Goal: Browse casually

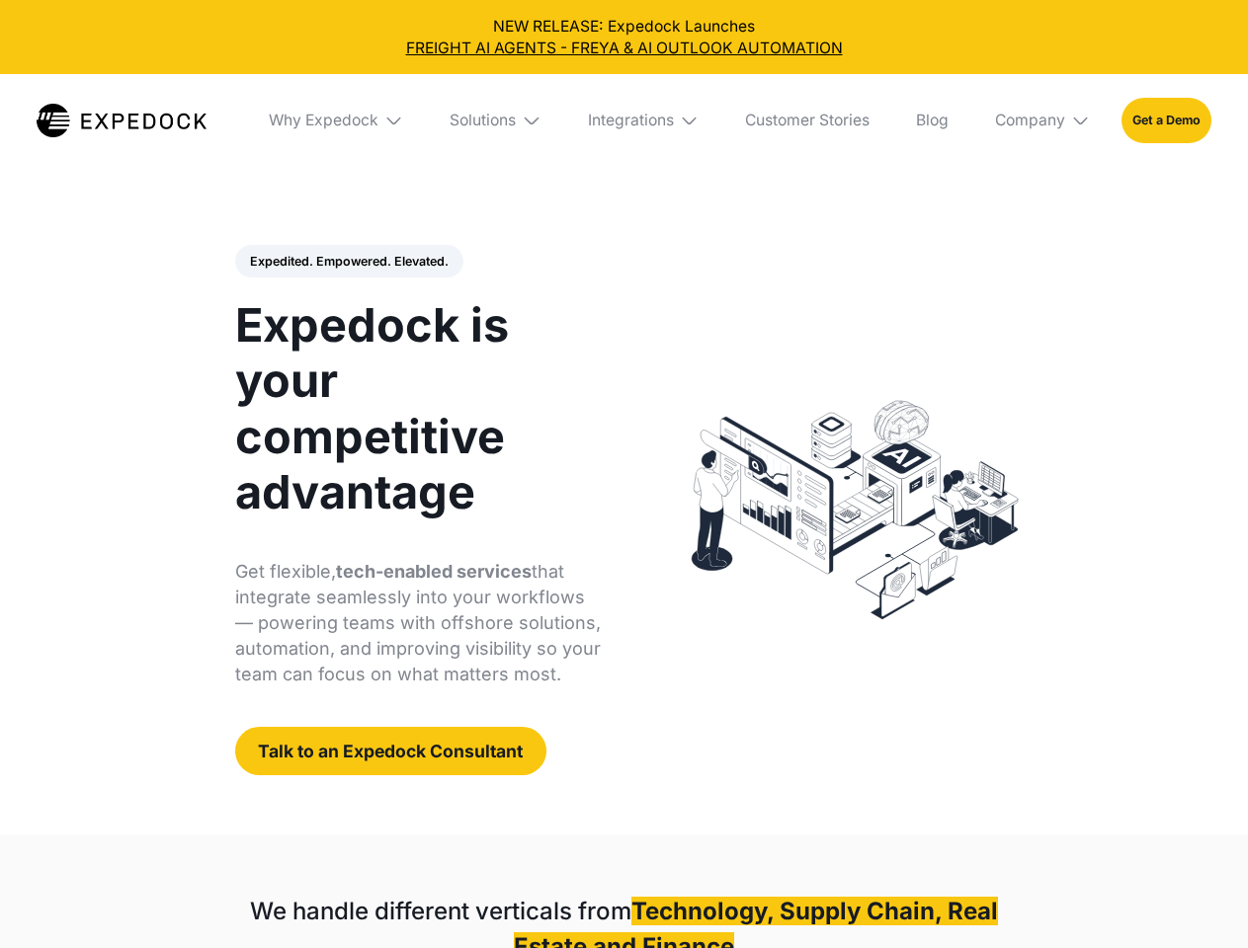
select select
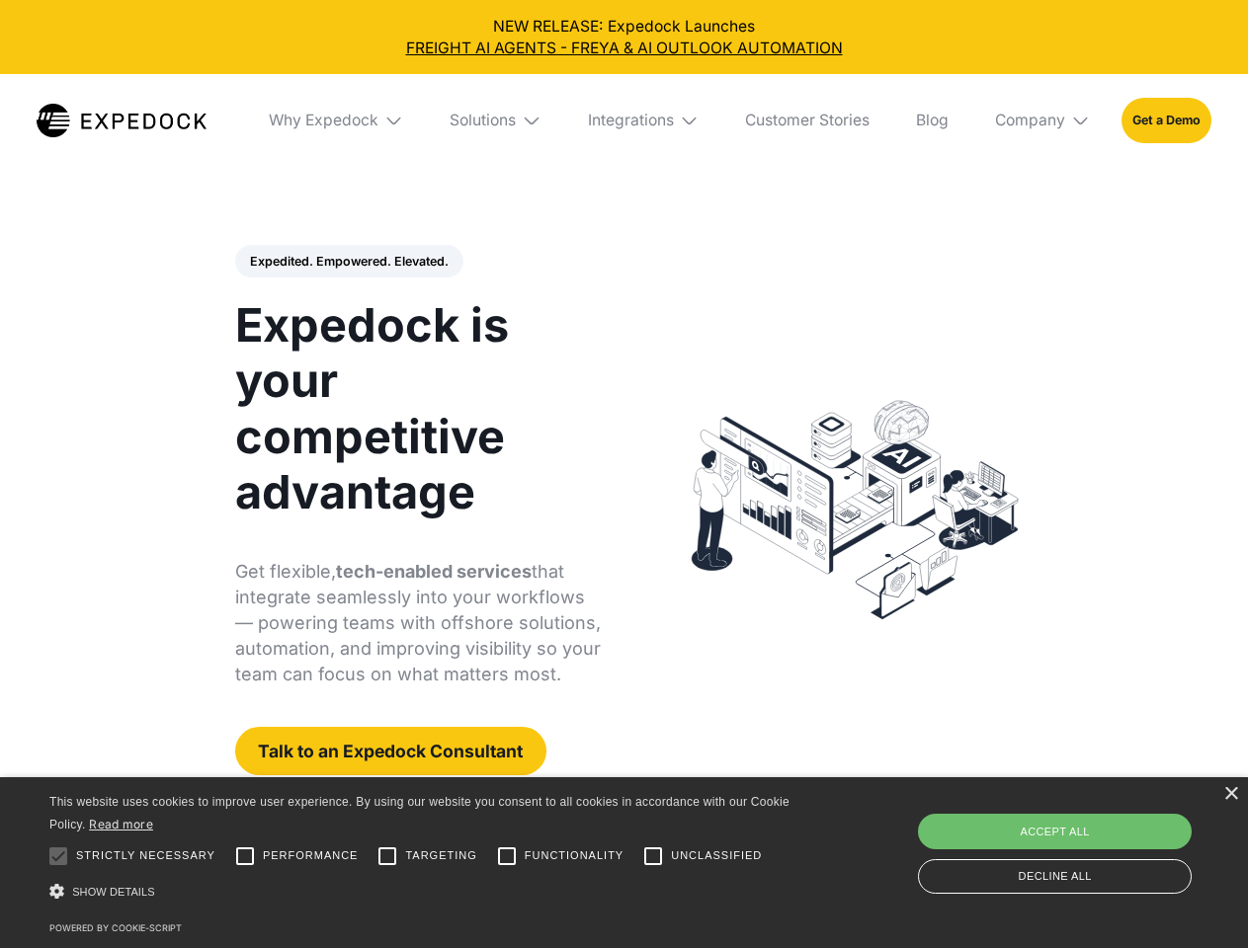
click at [623, 121] on div "Integrations" at bounding box center [631, 121] width 86 height 20
click at [337, 121] on div "Why Expedock" at bounding box center [307, 121] width 110 height 20
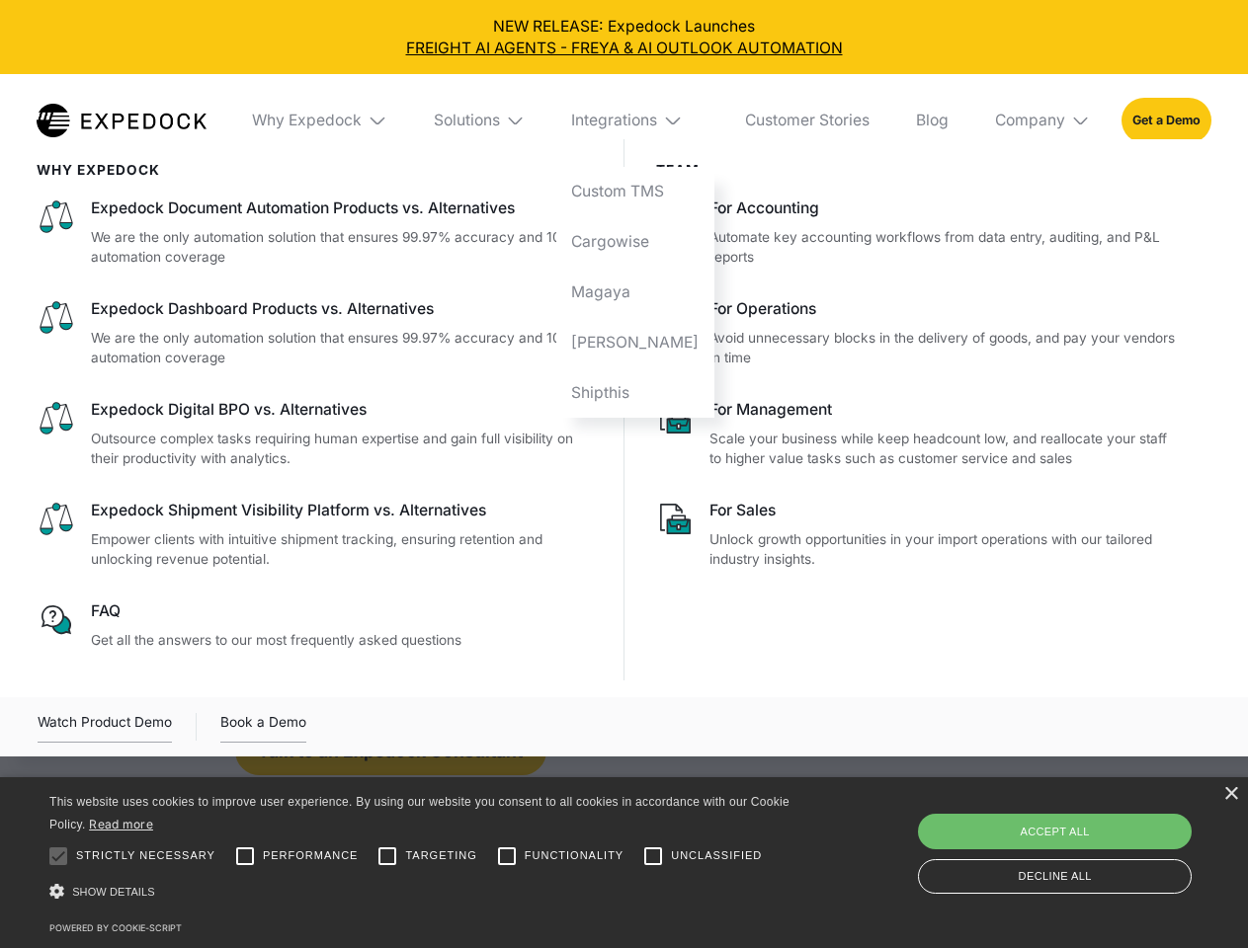
click at [497, 121] on div "Solutions" at bounding box center [467, 121] width 66 height 20
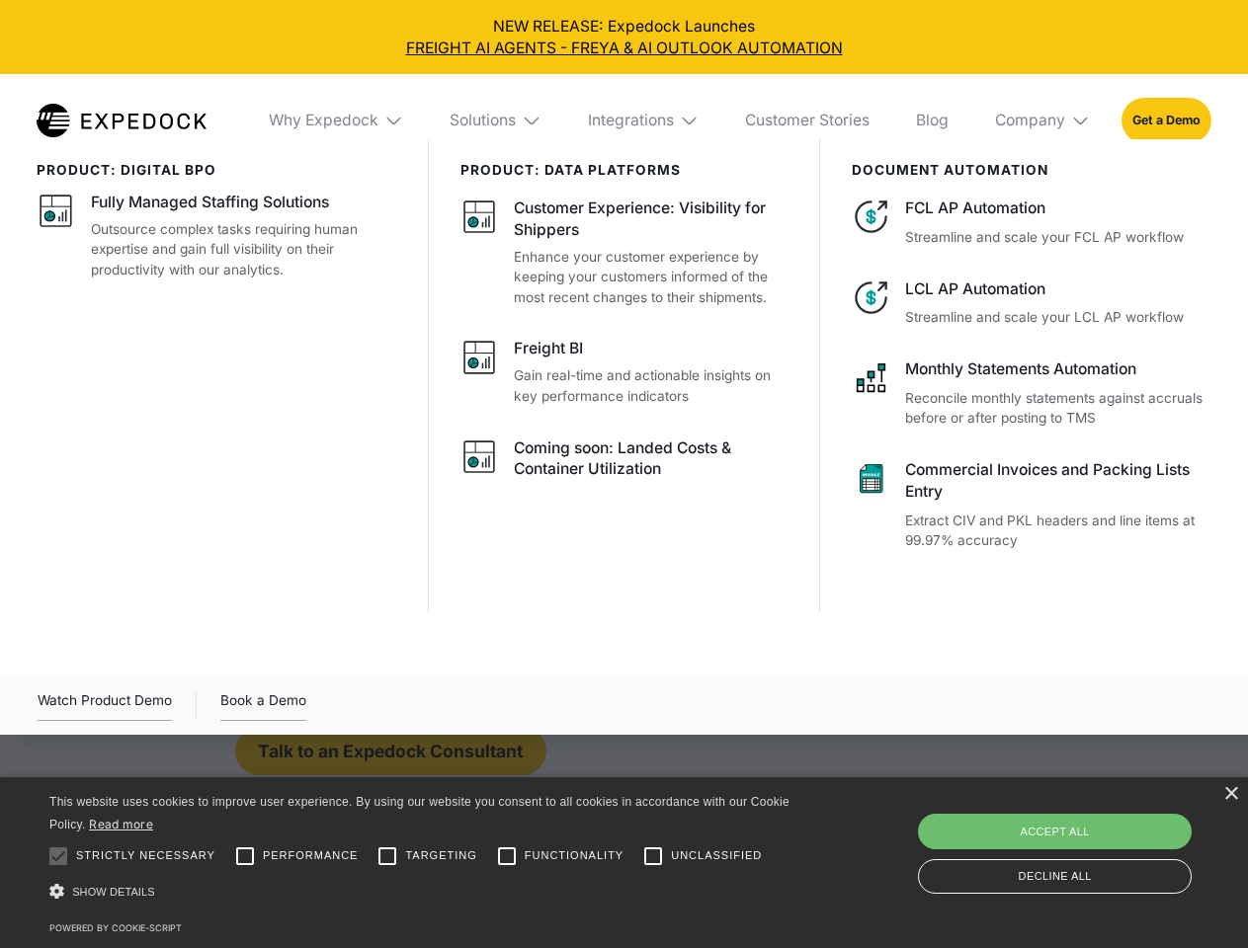
click at [644, 121] on div "Integrations" at bounding box center [631, 121] width 86 height 20
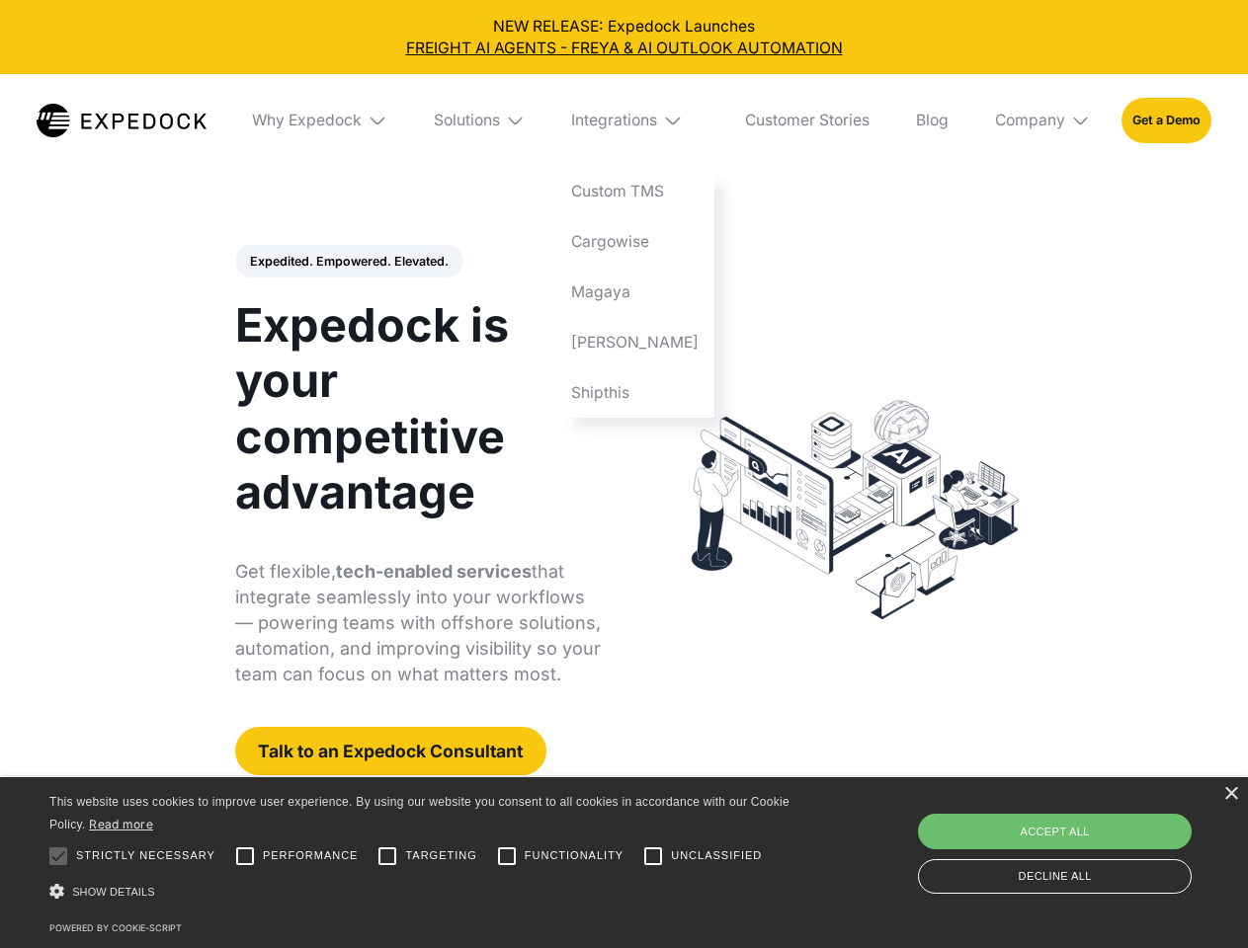
click at [1043, 121] on div "Company" at bounding box center [1030, 121] width 70 height 20
click at [348, 262] on div "Expedited. Empowered. Elevated. Automate Freight Document Extraction at 99.97% …" at bounding box center [418, 511] width 367 height 532
click at [58, 857] on div at bounding box center [59, 857] width 40 height 40
click at [245, 857] on input "Performance" at bounding box center [245, 857] width 40 height 40
checkbox input "true"
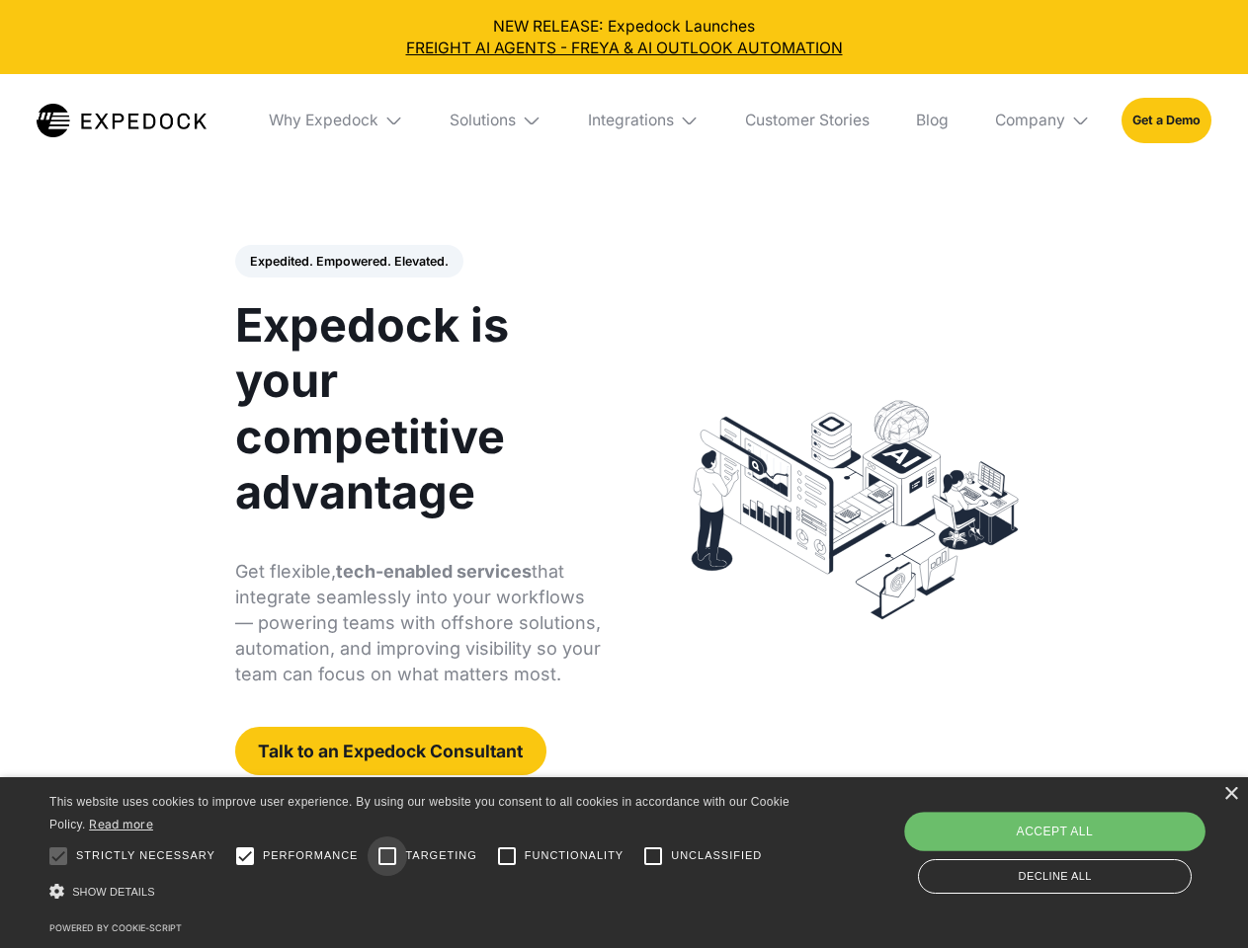
click at [387, 857] on input "Targeting" at bounding box center [388, 857] width 40 height 40
checkbox input "true"
click at [507, 857] on input "Functionality" at bounding box center [507, 857] width 40 height 40
checkbox input "true"
